Goal: Task Accomplishment & Management: Manage account settings

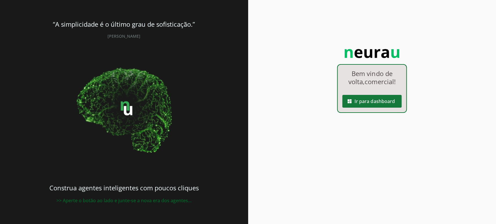
click at [377, 101] on span at bounding box center [371, 101] width 59 height 14
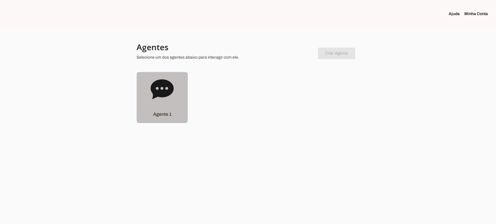
click at [163, 92] on icon at bounding box center [161, 89] width 23 height 20
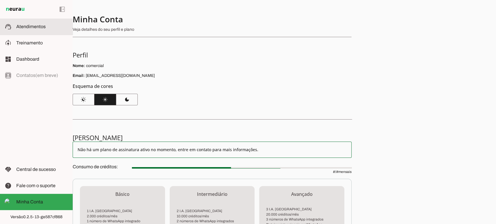
click at [30, 25] on span "Atendimentos" at bounding box center [30, 26] width 29 height 5
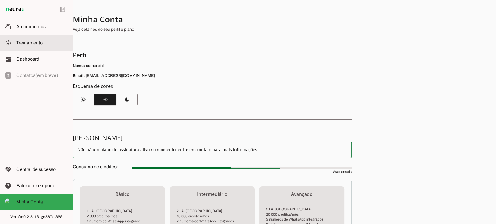
click at [21, 43] on span "Treinamento" at bounding box center [29, 42] width 26 height 5
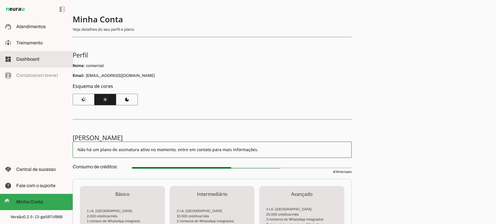
click at [24, 58] on span "Dashboard" at bounding box center [27, 59] width 23 height 5
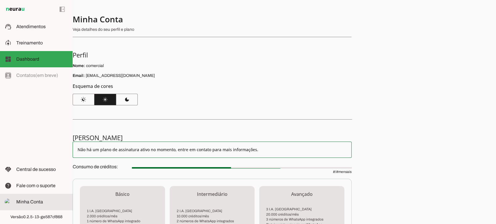
click at [32, 198] on md-item "Minha Conta Minha Conta" at bounding box center [36, 202] width 73 height 16
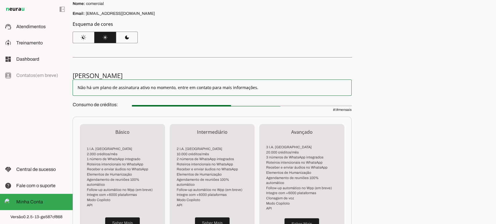
scroll to position [129, 0]
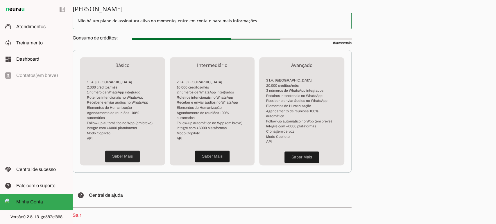
click at [122, 153] on span at bounding box center [122, 157] width 35 height 14
